Goal: Check status: Check status

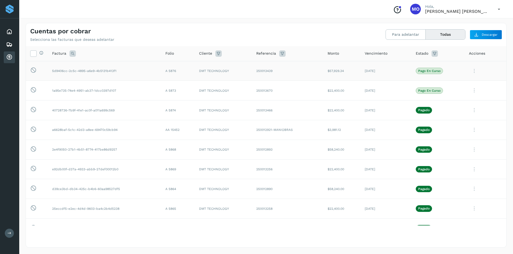
click at [435, 70] on p "Pago en curso" at bounding box center [429, 71] width 22 height 4
click at [291, 34] on div "Cuentas por cobrar Selecciona las facturas que deseas adelantar Para adelantar …" at bounding box center [266, 32] width 480 height 19
click at [7, 32] on icon at bounding box center [9, 32] width 6 height 6
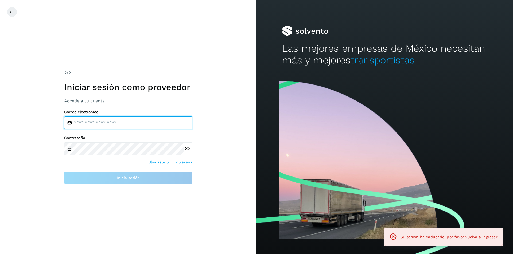
type input "**********"
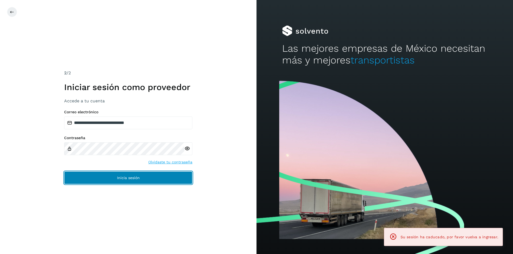
click at [125, 176] on span "Inicia sesión" at bounding box center [128, 178] width 23 height 4
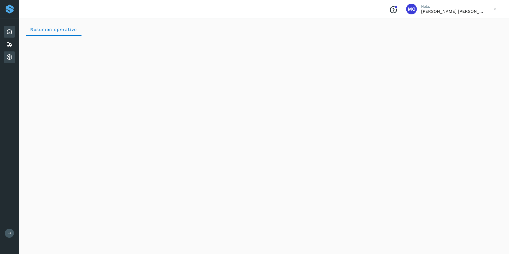
click at [11, 58] on icon at bounding box center [9, 57] width 6 height 6
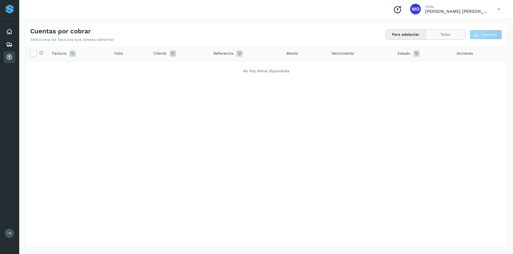
click at [438, 32] on button "Todas" at bounding box center [445, 35] width 40 height 10
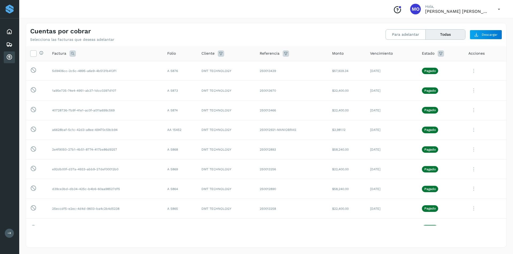
click at [425, 30] on button "Todas" at bounding box center [445, 35] width 40 height 10
